Goal: Task Accomplishment & Management: Manage account settings

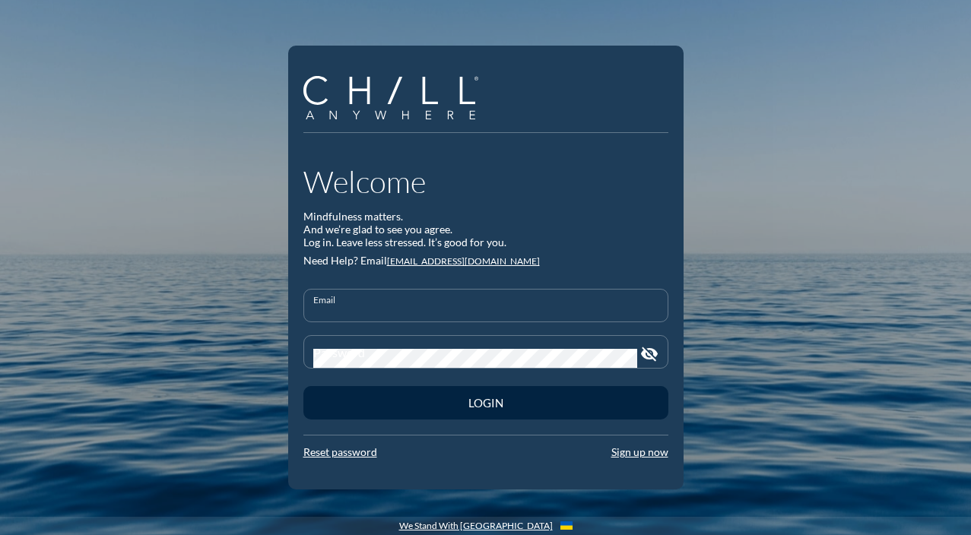
click at [480, 319] on input "Email" at bounding box center [485, 312] width 345 height 19
type input "[PERSON_NAME][EMAIL_ADDRESS][DOMAIN_NAME]"
click at [303, 386] on button "Login" at bounding box center [485, 402] width 365 height 33
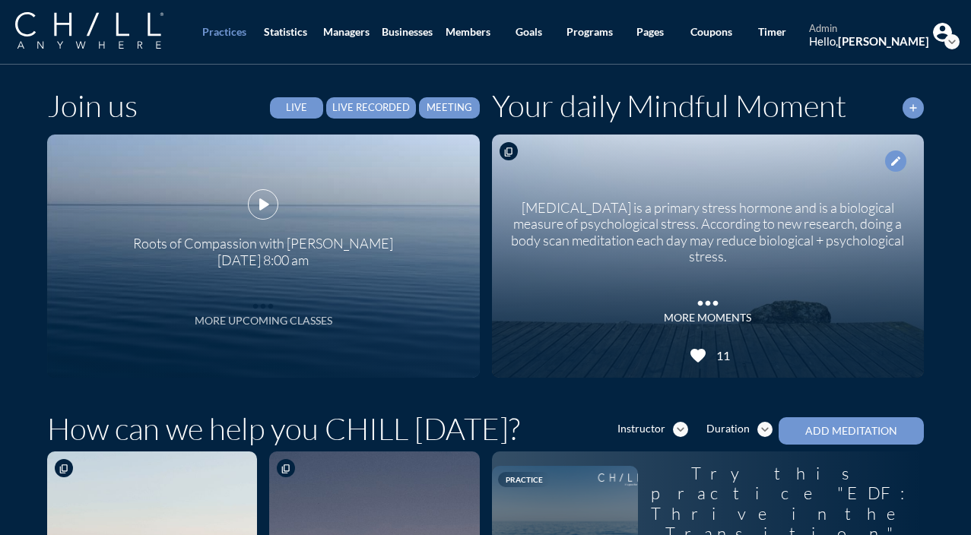
click at [246, 323] on div "More Upcoming Classes" at bounding box center [264, 321] width 138 height 13
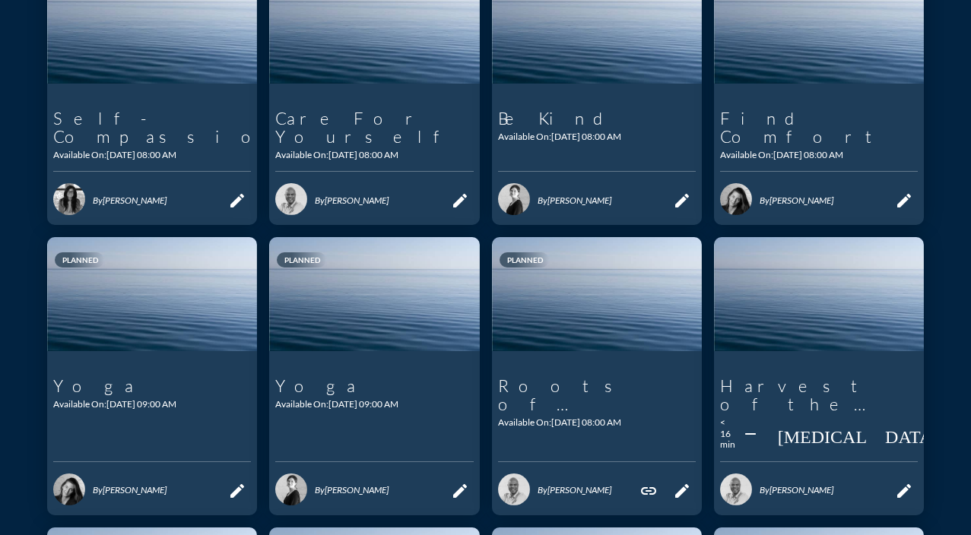
scroll to position [293, 0]
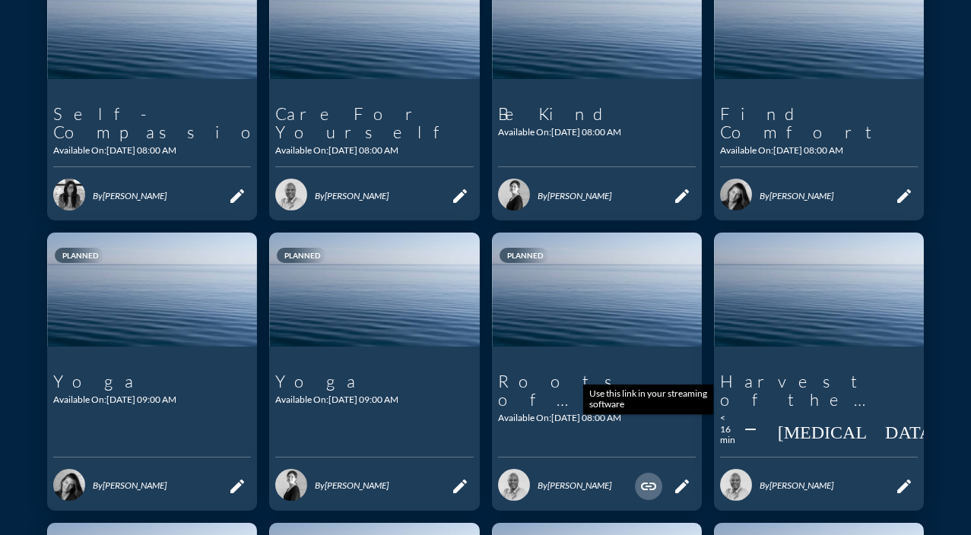
click at [649, 477] on icon "link" at bounding box center [648, 486] width 18 height 18
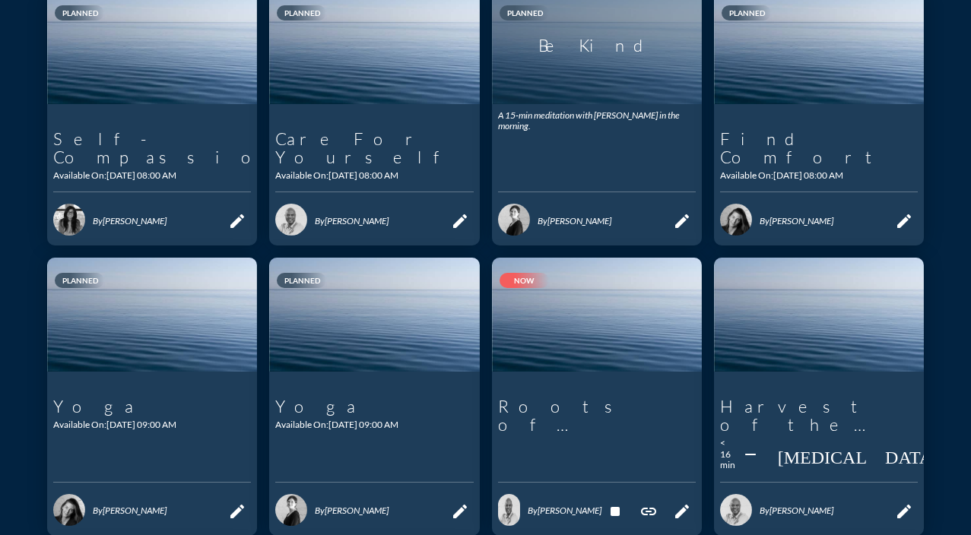
scroll to position [270, 0]
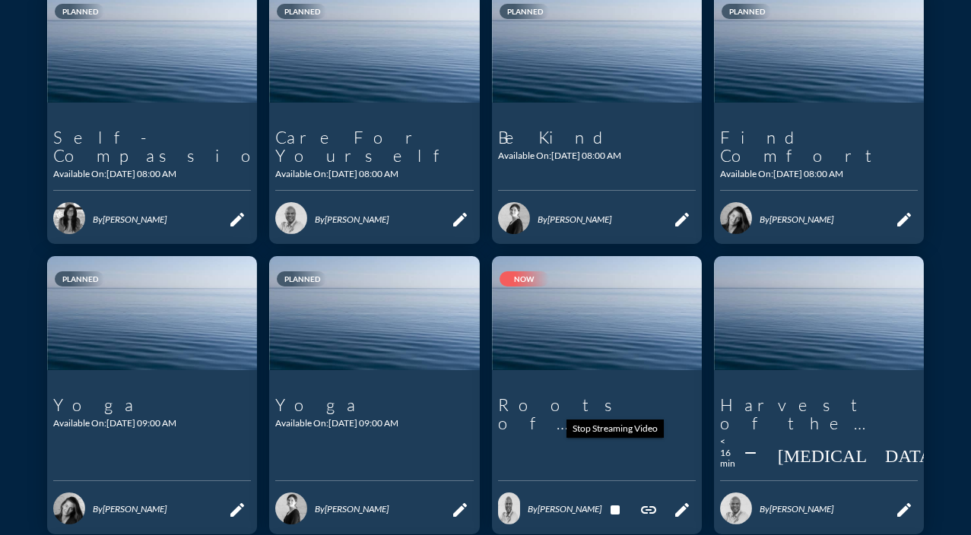
click at [617, 501] on icon "stop" at bounding box center [615, 510] width 18 height 18
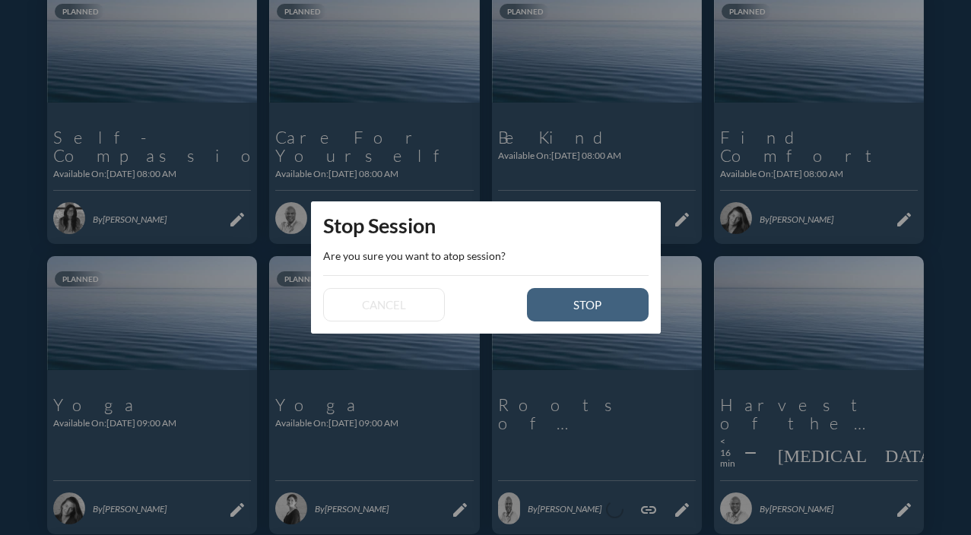
click at [566, 307] on div "stop" at bounding box center [587, 305] width 68 height 14
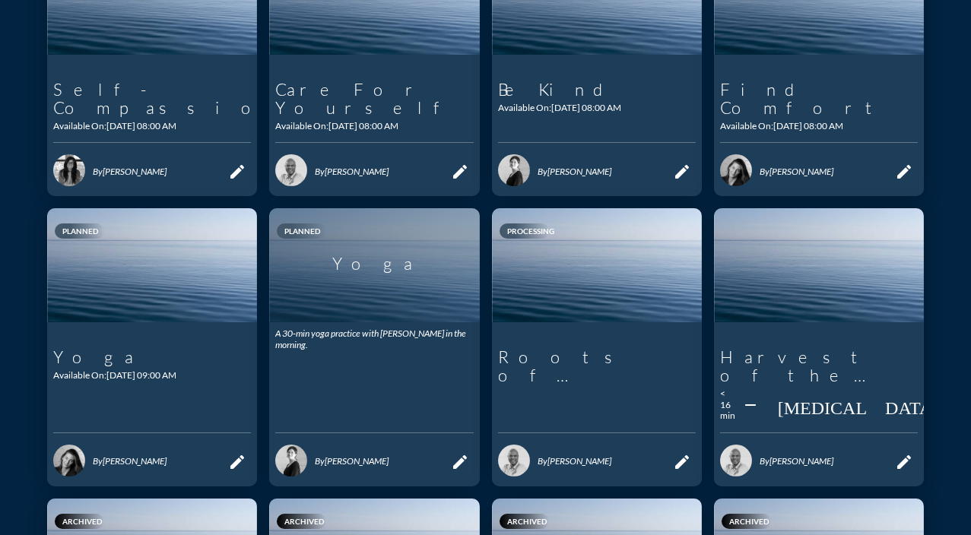
scroll to position [317, 0]
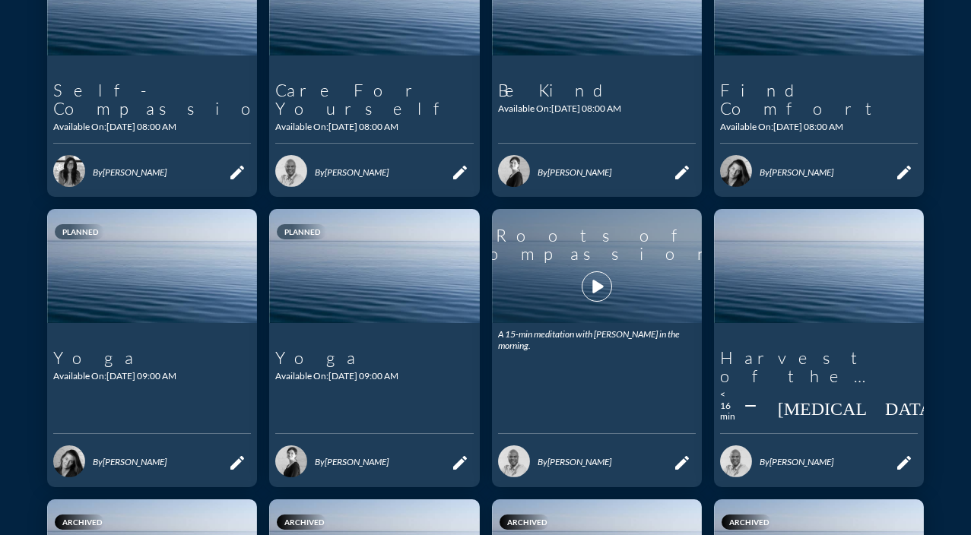
click at [594, 274] on icon "play_arrow" at bounding box center [597, 287] width 26 height 26
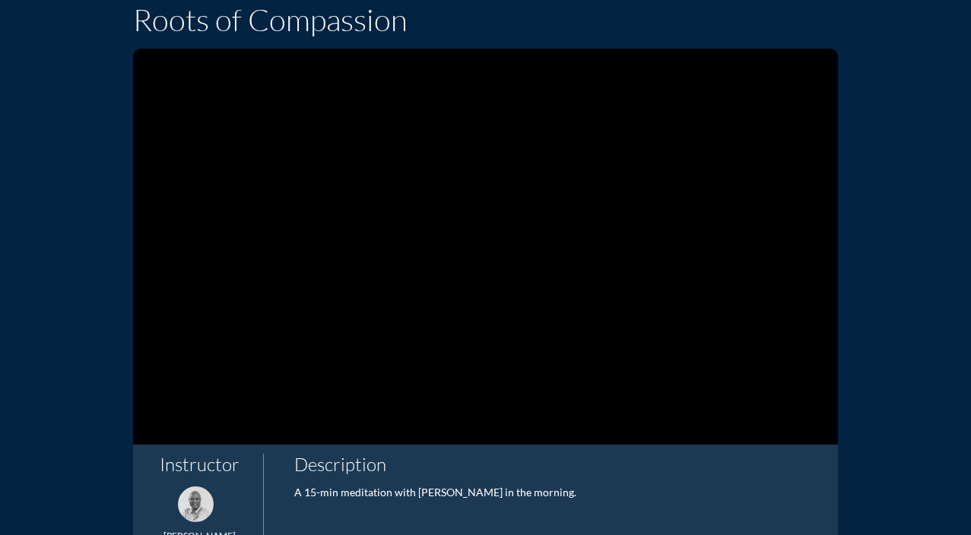
scroll to position [171, 0]
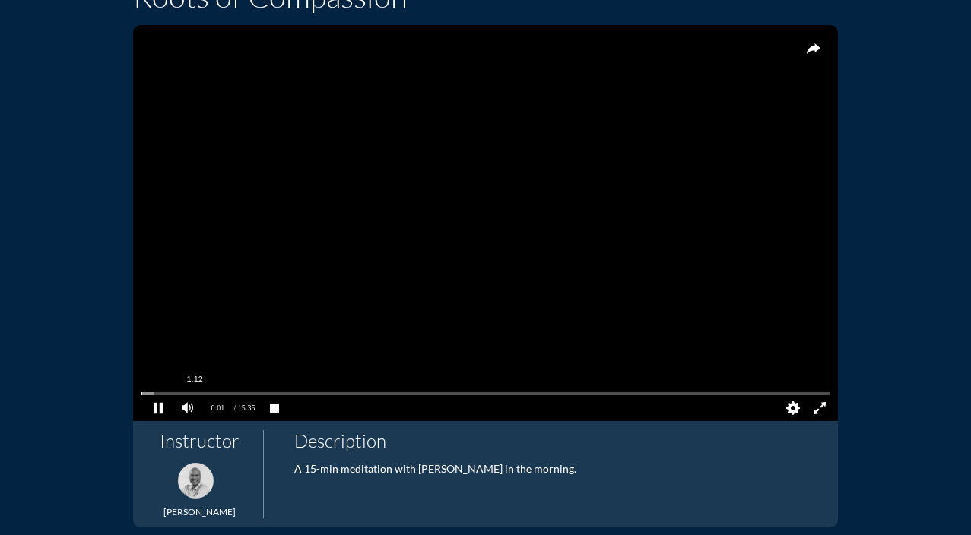
click at [195, 392] on pjsdiv at bounding box center [485, 394] width 689 height 11
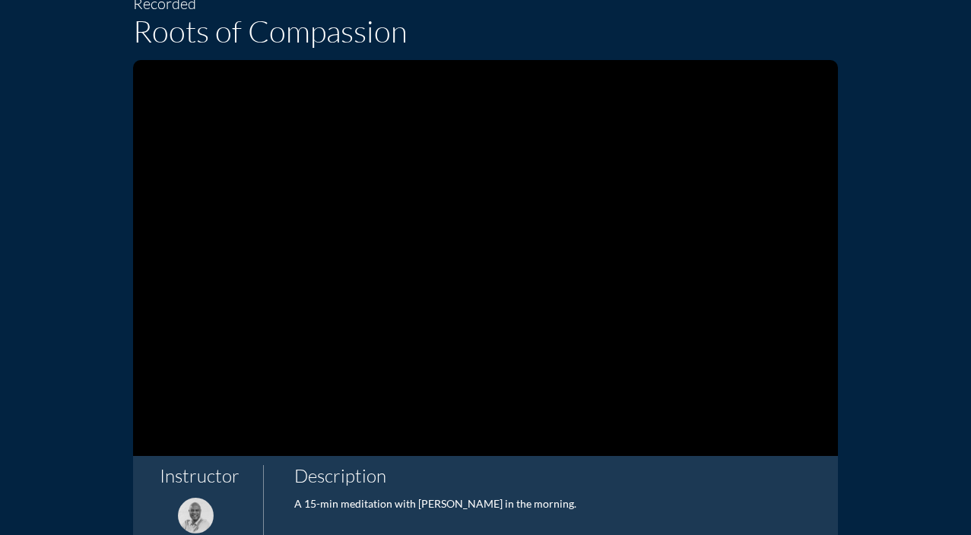
scroll to position [132, 0]
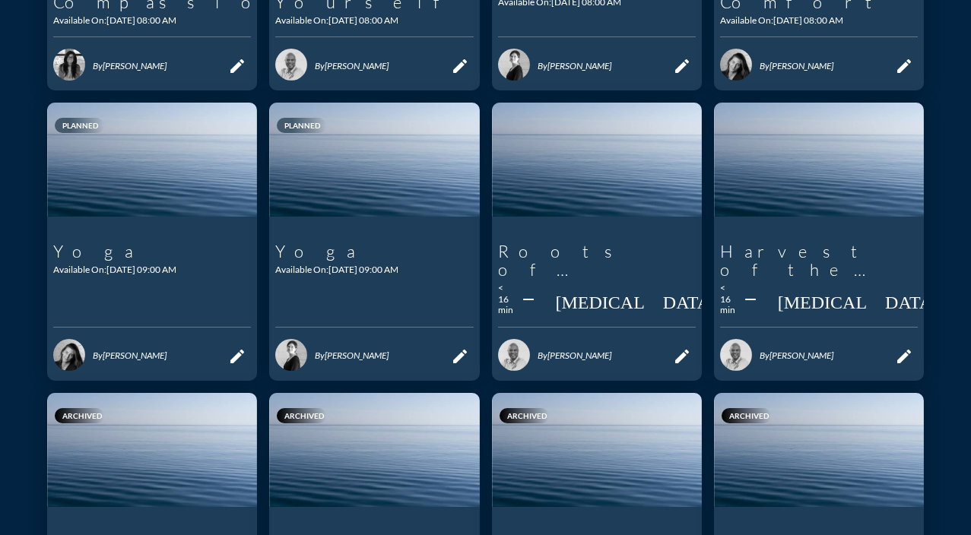
scroll to position [448, 0]
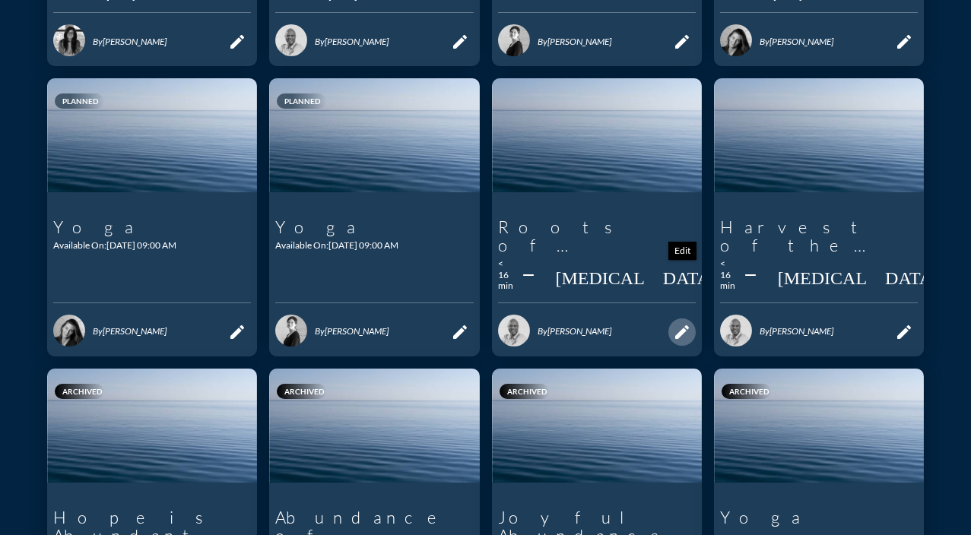
click at [682, 323] on icon "edit" at bounding box center [682, 332] width 18 height 18
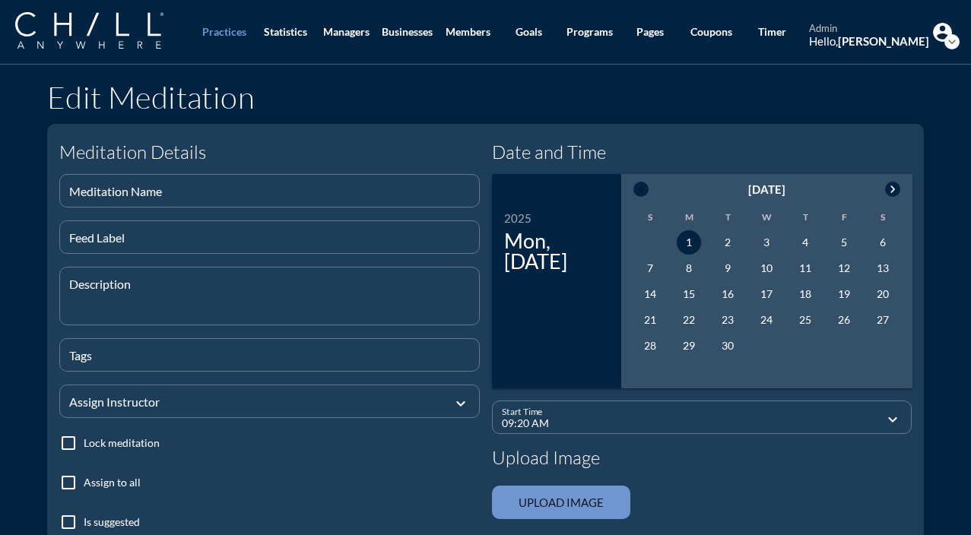
type input "Roots of Compassion"
type textarea "A 15-min meditation with [PERSON_NAME] in the morning."
checkbox input "true"
type input "08:00 AM"
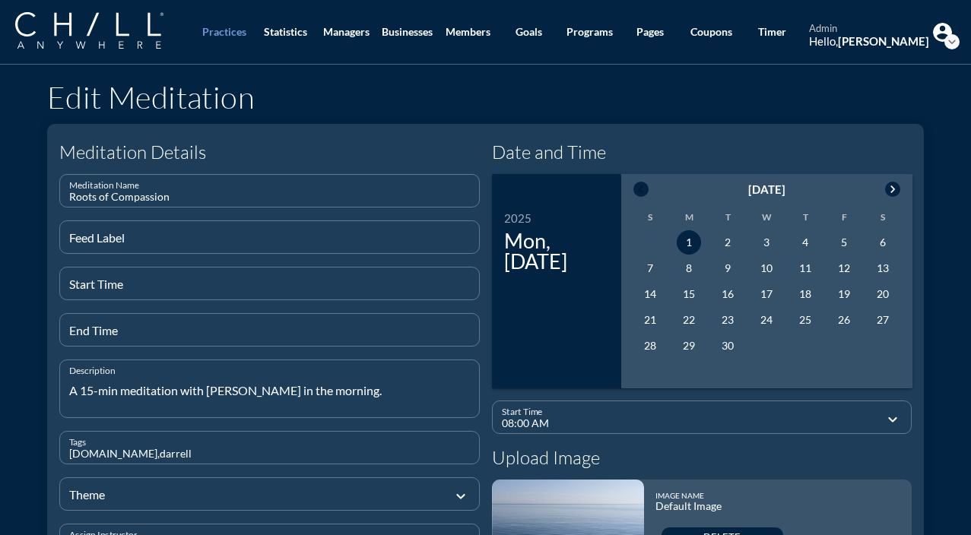
drag, startPoint x: 182, startPoint y: 198, endPoint x: 46, endPoint y: 186, distance: 135.9
click at [46, 186] on div "Edit Meditation Meditation Details Meditation Name Roots of Compassion Feed Lab…" at bounding box center [485, 480] width 889 height 819
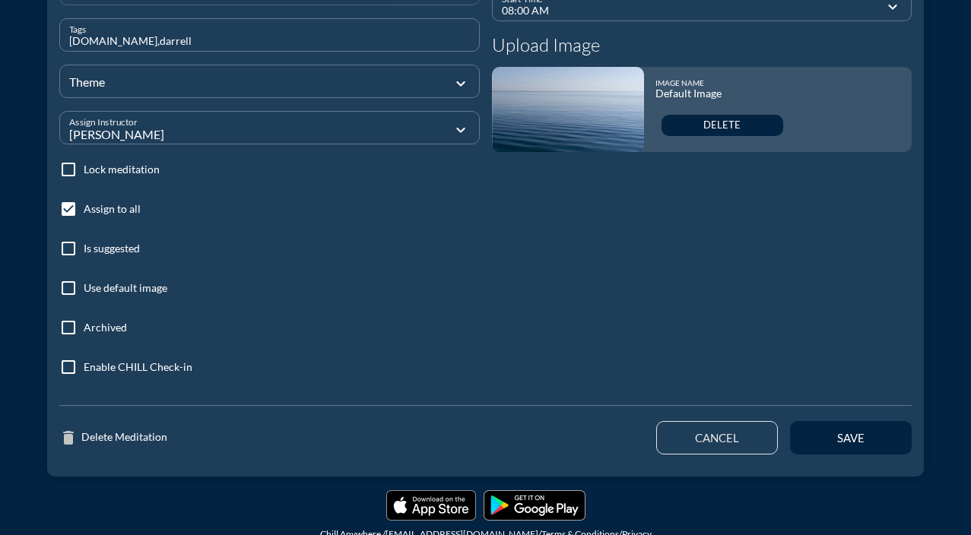
scroll to position [416, 0]
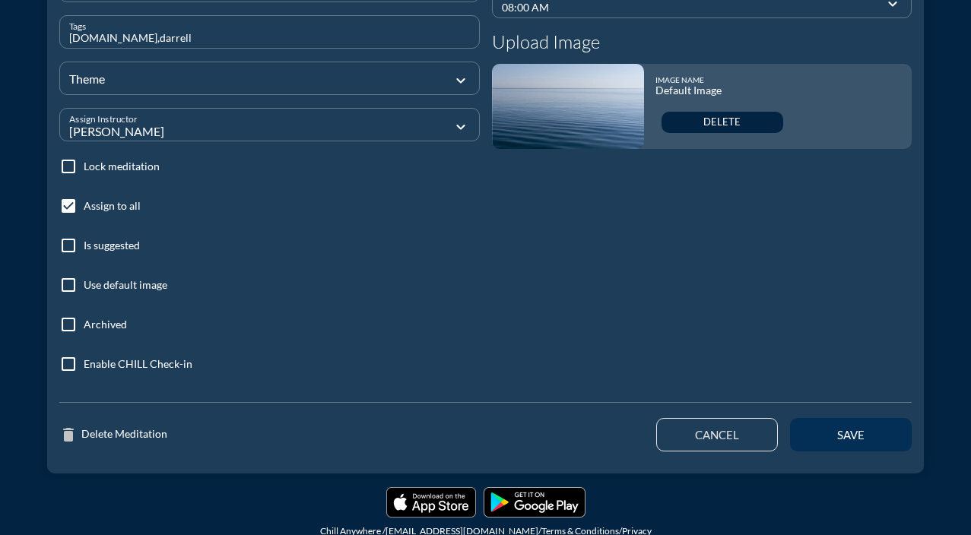
type input "Deep Listening Meditation"
click at [865, 430] on div "save" at bounding box center [851, 435] width 68 height 14
type input "09:21 AM"
checkbox input "false"
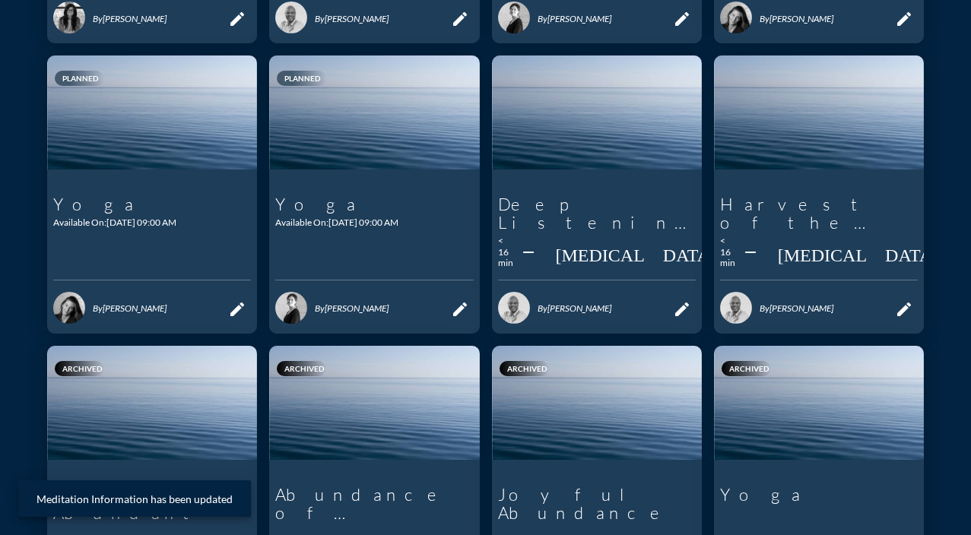
scroll to position [474, 0]
